Goal: Contribute content: Add original content to the website for others to see

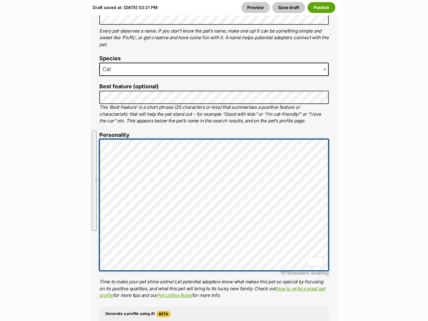
click at [100, 132] on li "Personality 7073 characters remaining Time to make your pet shine online! Let p…" at bounding box center [213, 215] width 229 height 167
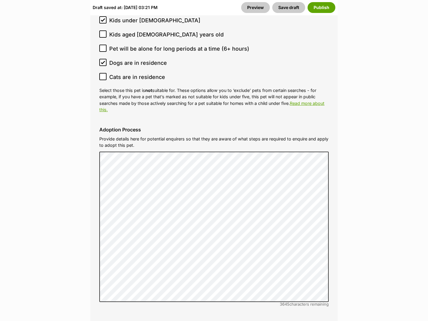
scroll to position [1886, 0]
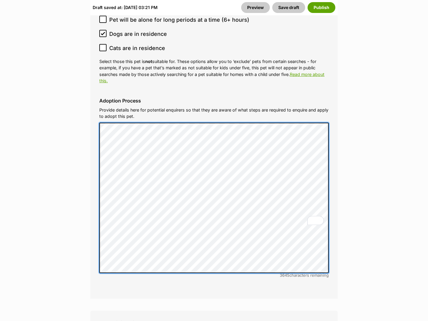
click at [98, 93] on div "Adoption Process Provide details here for potential enquirers so that they are …" at bounding box center [213, 189] width 239 height 192
click at [97, 101] on div "Adoption Process Provide details here for potential enquirers so that they are …" at bounding box center [213, 189] width 239 height 192
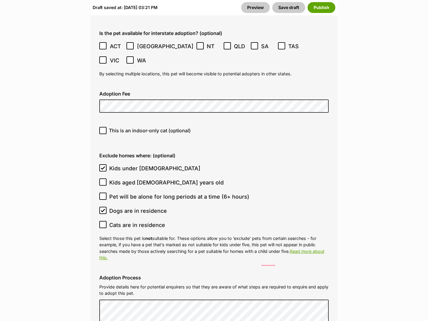
scroll to position [1910, 0]
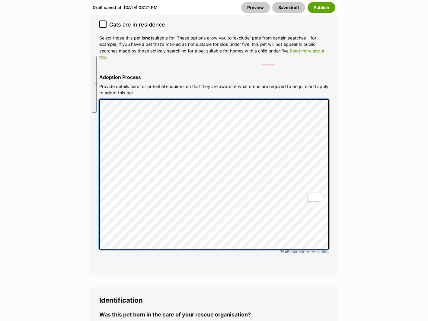
drag, startPoint x: 143, startPoint y: 43, endPoint x: 97, endPoint y: 61, distance: 49.0
click at [97, 70] on div "Adoption Process Provide details here for potential enquirers so that they are …" at bounding box center [213, 166] width 239 height 192
click at [96, 70] on div "Adoption Process Provide details here for potential enquirers so that they are …" at bounding box center [213, 166] width 239 height 192
click at [105, 70] on div "Adoption Process Provide details here for potential enquirers so that they are …" at bounding box center [213, 166] width 239 height 192
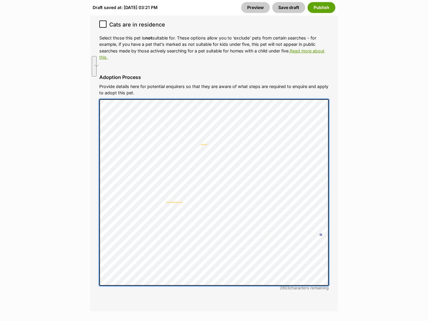
click at [91, 191] on fieldset "Adoption details Location 1 options available. Arrow down to browse or start ty…" at bounding box center [214, 4] width 248 height 616
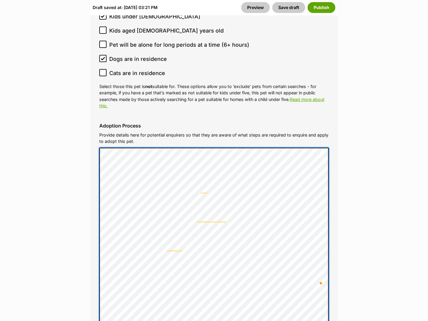
scroll to position [1861, 0]
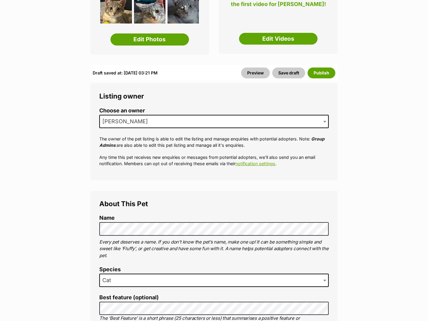
scroll to position [47, 0]
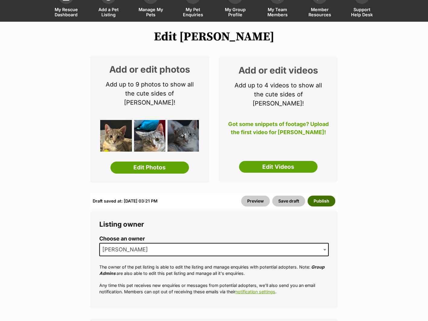
click at [328, 196] on button "Publish" at bounding box center [322, 201] width 28 height 11
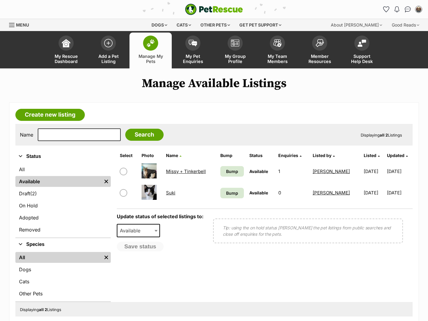
click at [169, 193] on link "Suki" at bounding box center [170, 193] width 9 height 6
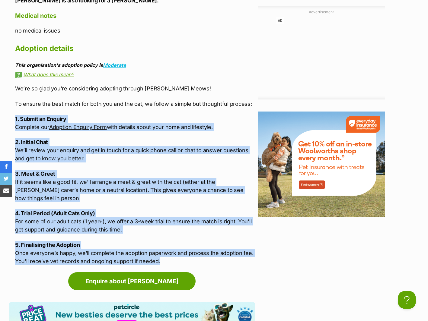
drag, startPoint x: 159, startPoint y: 235, endPoint x: 10, endPoint y: 96, distance: 204.2
click at [10, 96] on div "Upload Videos About Suki Meet Suki, a playful tux with an independent spirit. S…" at bounding box center [132, 38] width 246 height 453
copy div "1. Submit an Enquiry Complete our Adoption Enquiry Form with details about your…"
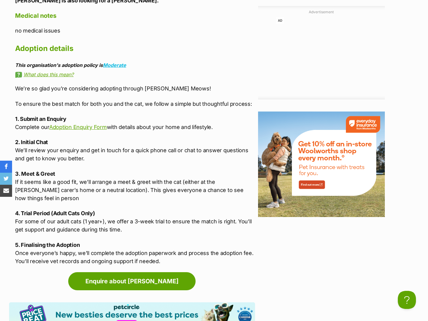
click at [182, 143] on p "2. Initial Chat We’ll review your enquiry and get in touch for a quick phone ca…" at bounding box center [135, 150] width 240 height 24
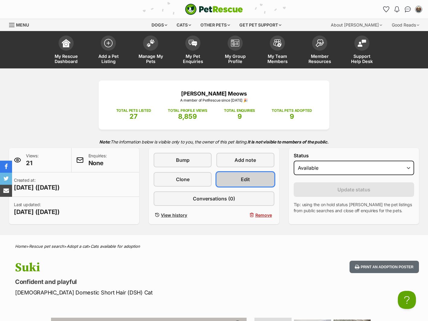
click at [261, 185] on link "Edit" at bounding box center [245, 179] width 58 height 14
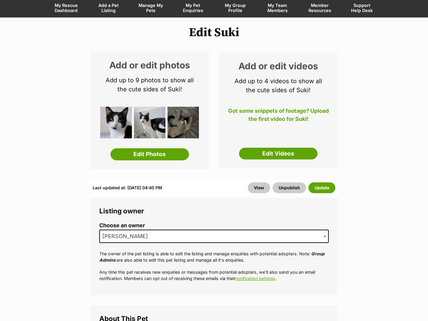
scroll to position [115, 0]
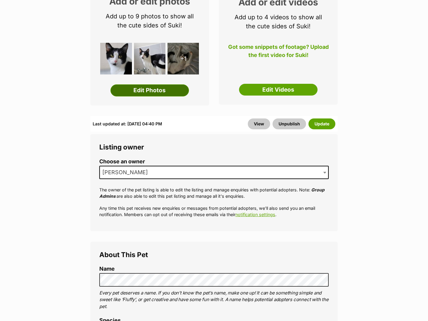
click at [155, 87] on link "Edit Photos" at bounding box center [149, 91] width 78 height 12
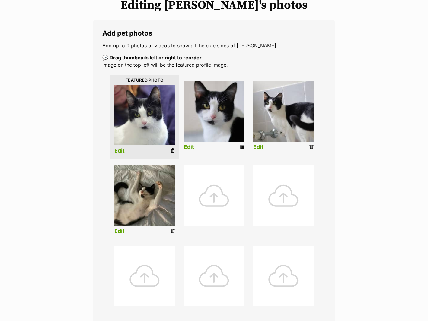
scroll to position [86, 0]
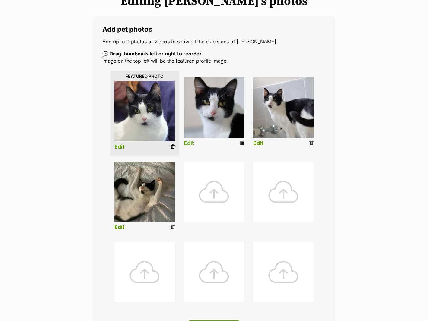
click at [354, 160] on div "Editing [PERSON_NAME]'s photos Add pet photos Add up to 9 photos or videos to s…" at bounding box center [214, 187] width 428 height 386
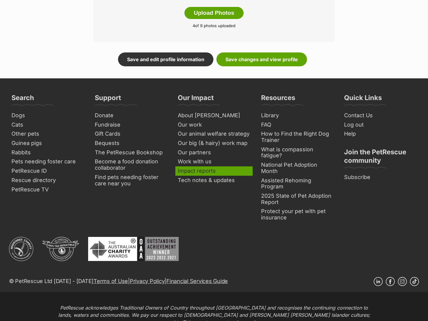
scroll to position [271, 0]
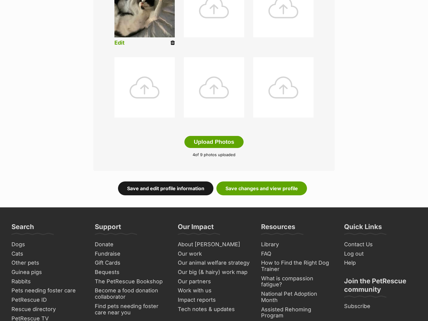
click at [197, 192] on link "Save and edit profile information" at bounding box center [165, 189] width 95 height 14
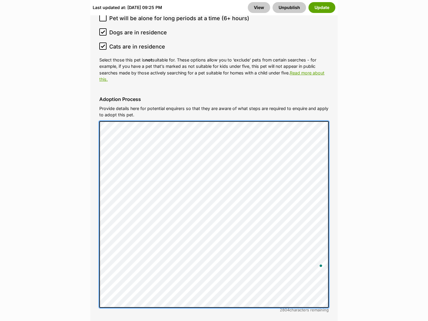
scroll to position [1823, 0]
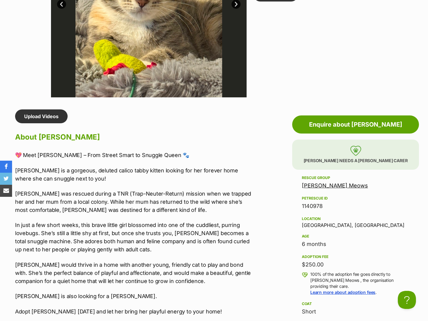
scroll to position [211, 0]
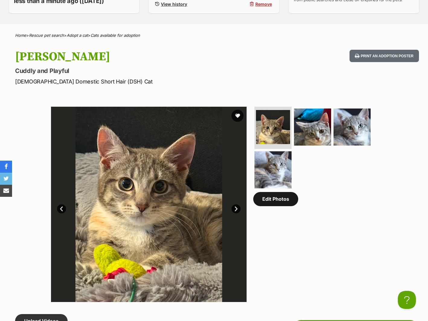
click at [284, 206] on link "Edit Photos" at bounding box center [275, 199] width 45 height 14
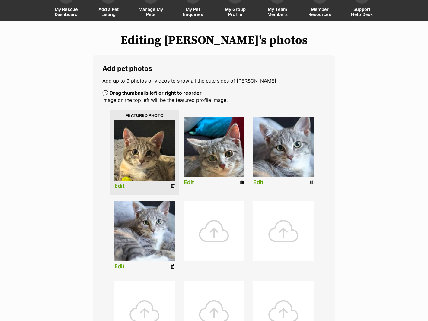
click at [210, 229] on div at bounding box center [214, 231] width 60 height 60
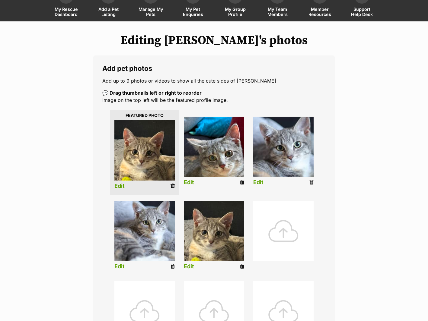
click at [295, 245] on div at bounding box center [283, 231] width 60 height 60
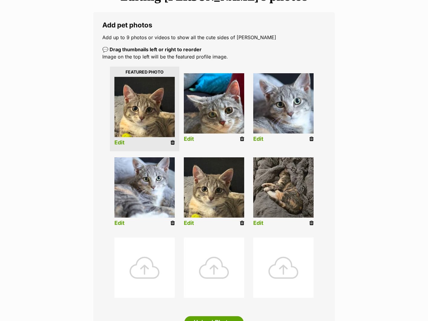
scroll to position [96, 0]
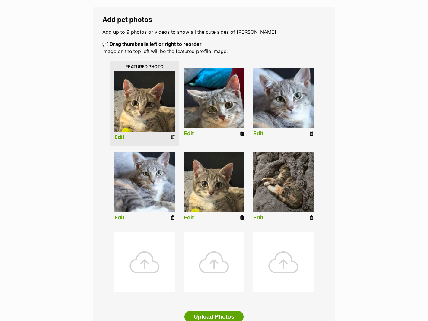
click at [226, 204] on img at bounding box center [214, 182] width 60 height 60
click at [241, 219] on icon at bounding box center [242, 217] width 4 height 5
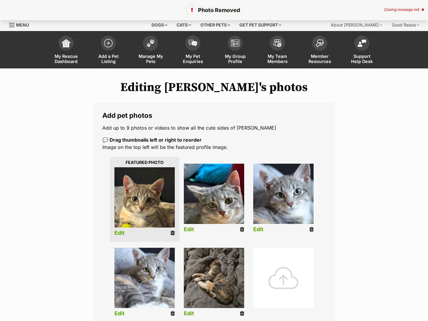
click at [171, 313] on icon at bounding box center [173, 313] width 4 height 5
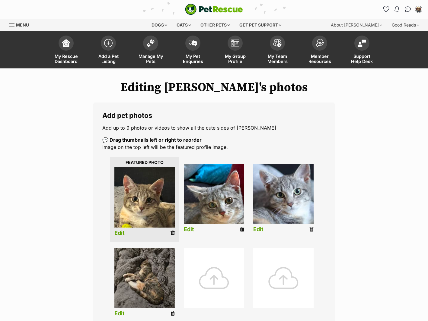
click at [215, 283] on div at bounding box center [214, 278] width 60 height 60
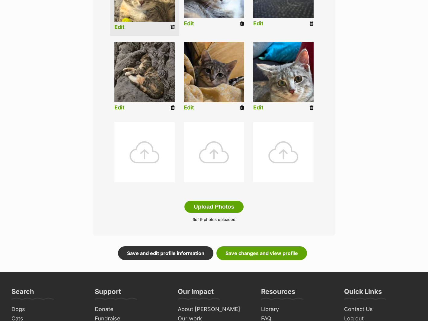
scroll to position [210, 0]
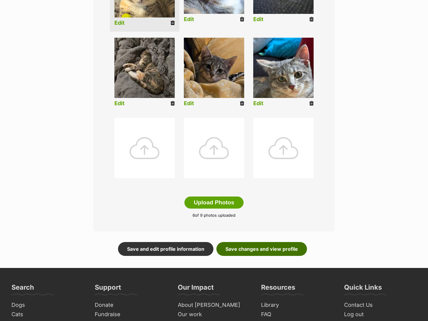
click at [234, 251] on link "Save changes and view profile" at bounding box center [261, 249] width 91 height 14
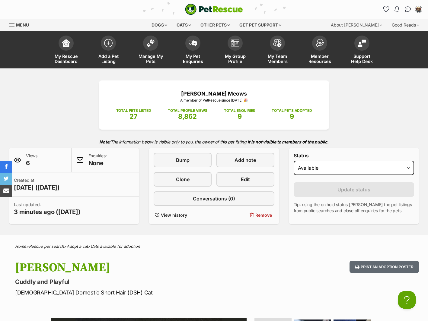
click at [112, 20] on div "Dogs Find a dog on PetRescue View all dogs Browse all of the doggos looking for…" at bounding box center [214, 25] width 428 height 12
click at [182, 25] on div "Cats" at bounding box center [183, 25] width 23 height 12
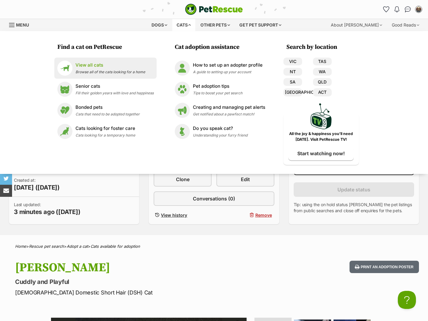
click at [98, 64] on p "View all cats" at bounding box center [110, 65] width 70 height 7
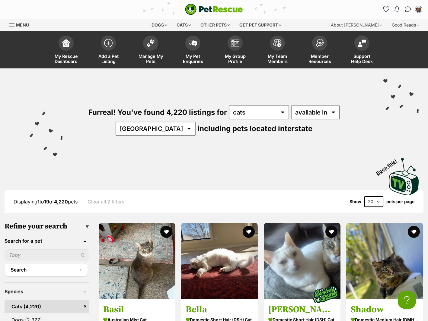
click at [46, 257] on input "text" at bounding box center [47, 255] width 85 height 11
type input "FIV"
click at [5, 264] on button "Search" at bounding box center [46, 270] width 83 height 12
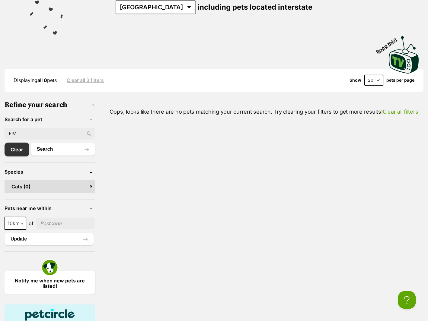
drag, startPoint x: 34, startPoint y: 133, endPoint x: -18, endPoint y: 132, distance: 52.2
type input "camie"
click at [31, 143] on button "Search" at bounding box center [63, 149] width 64 height 12
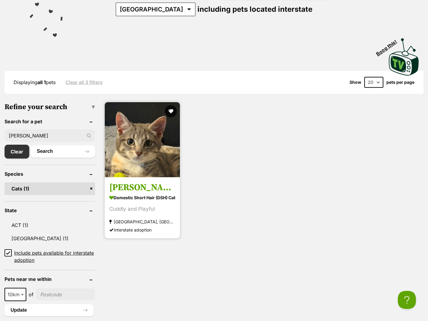
click at [130, 185] on h3 "[PERSON_NAME]" at bounding box center [142, 187] width 66 height 11
